Goal: Navigation & Orientation: Find specific page/section

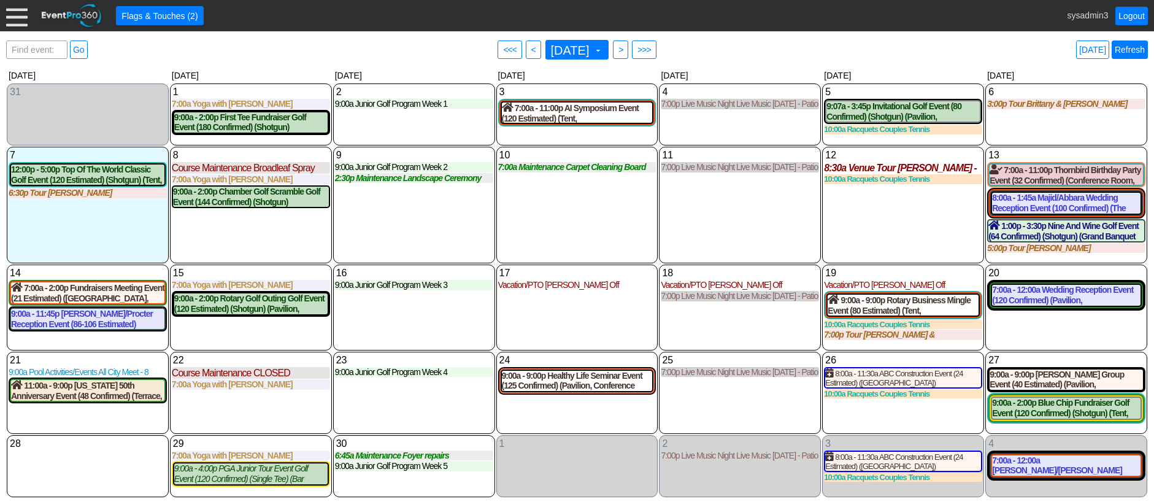
click at [1136, 48] on link "Refresh" at bounding box center [1129, 49] width 36 height 18
drag, startPoint x: 975, startPoint y: 71, endPoint x: 1022, endPoint y: 67, distance: 47.4
click at [1007, 68] on div "Sunday Monday Tuesday Wednesday Thursday Friday Saturday" at bounding box center [576, 75] width 1141 height 15
drag, startPoint x: 1045, startPoint y: 61, endPoint x: 1060, endPoint y: 59, distance: 15.5
click at [1051, 60] on div "Find event: enter title Go ● <<< ● < September 2025 ▼ ● > ● >>> Today Refresh ▼…" at bounding box center [576, 267] width 1141 height 460
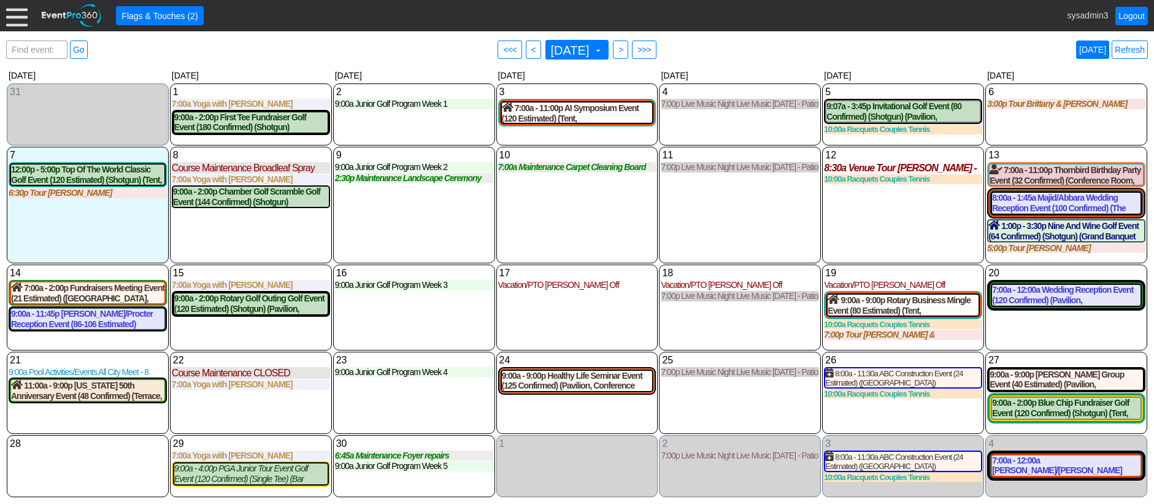
drag, startPoint x: 1060, startPoint y: 59, endPoint x: 1101, endPoint y: 56, distance: 41.2
click at [1086, 58] on div "Find event: enter title Go ● <<< ● < September 2025 ▼ ● > ● >>> Today Refresh" at bounding box center [576, 49] width 1141 height 25
click at [1141, 48] on link "Refresh" at bounding box center [1129, 49] width 36 height 18
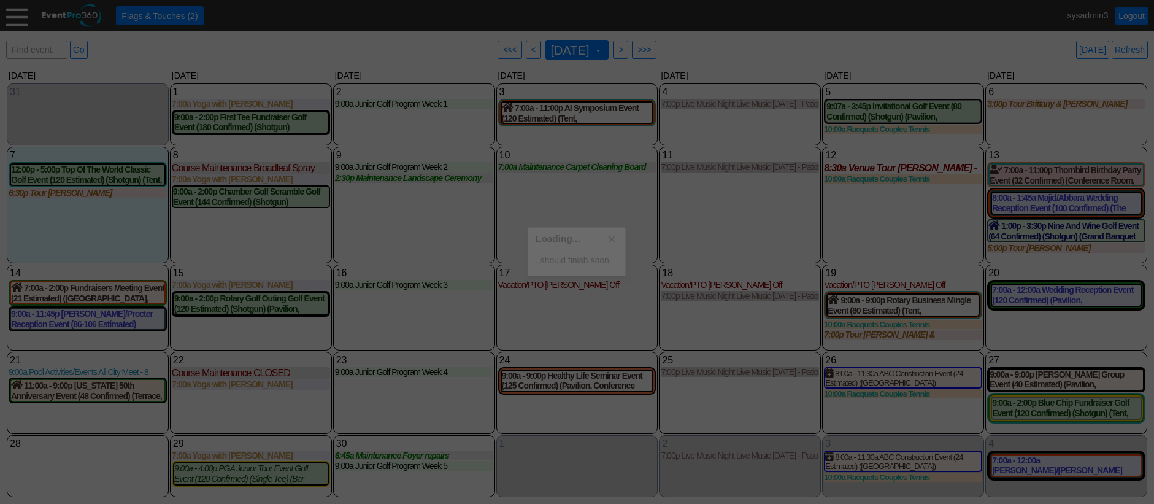
click at [1141, 48] on div at bounding box center [577, 252] width 1154 height 504
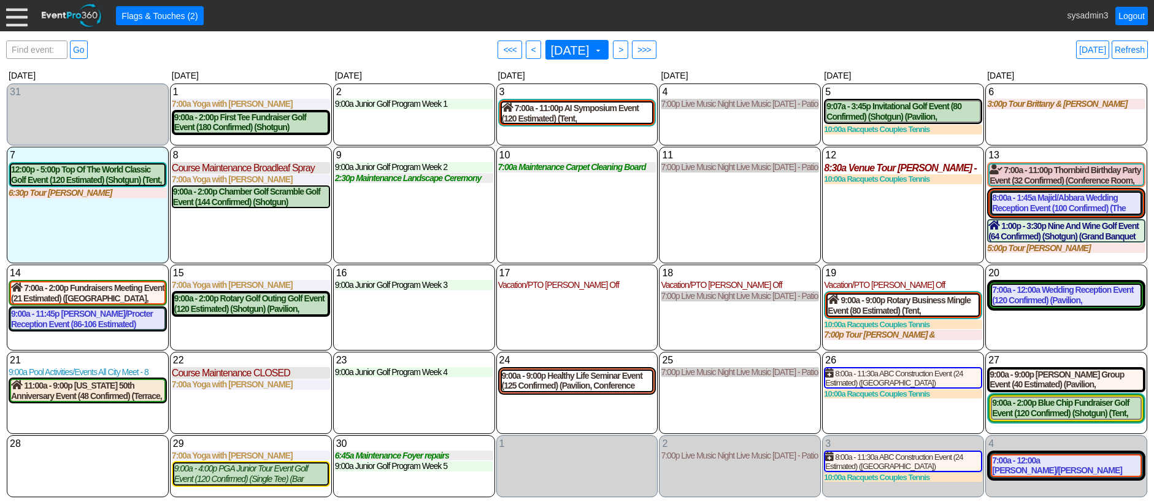
click at [1137, 48] on link "Refresh" at bounding box center [1129, 49] width 36 height 18
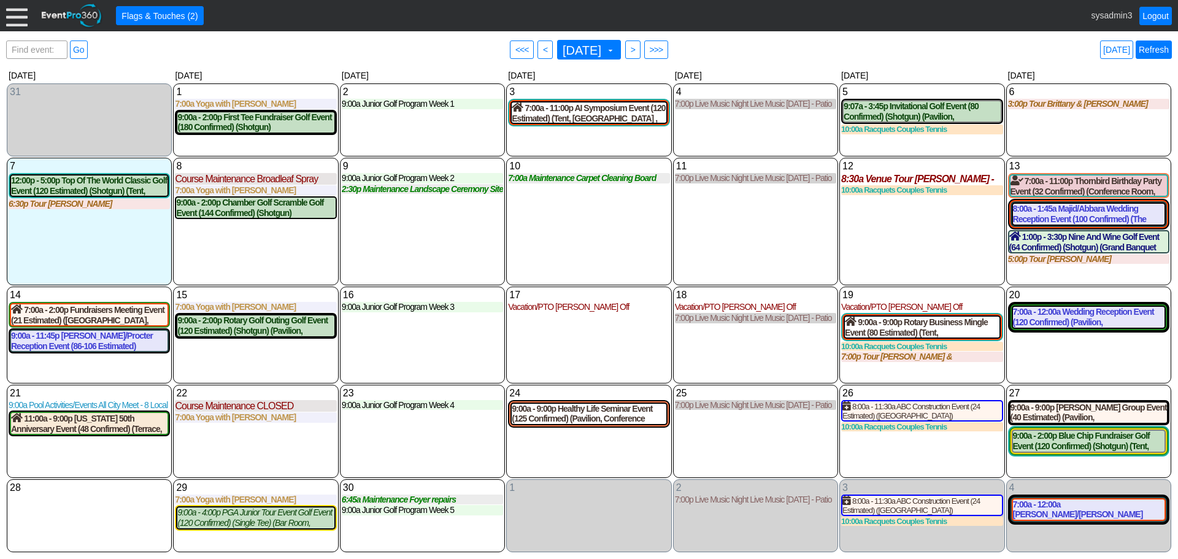
click at [1151, 53] on link "Refresh" at bounding box center [1153, 49] width 36 height 18
click at [1161, 12] on link "Logout" at bounding box center [1155, 16] width 33 height 18
